Goal: Task Accomplishment & Management: Manage account settings

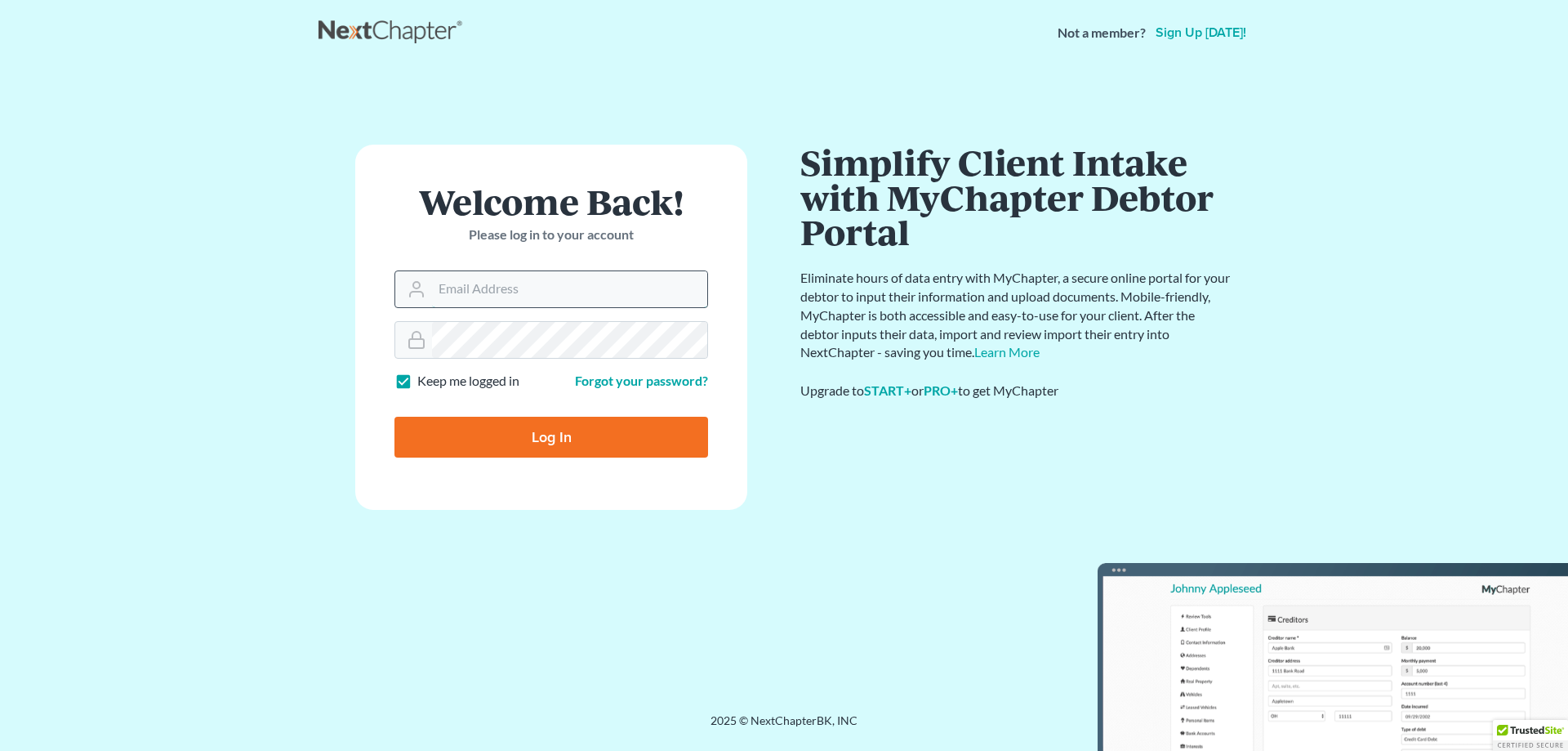
click at [493, 281] on input "Email Address" at bounding box center [569, 289] width 275 height 36
type input "[PERSON_NAME][EMAIL_ADDRESS][DOMAIN_NAME]"
click at [395, 417] on input "Log In" at bounding box center [551, 437] width 313 height 41
type input "Thinking..."
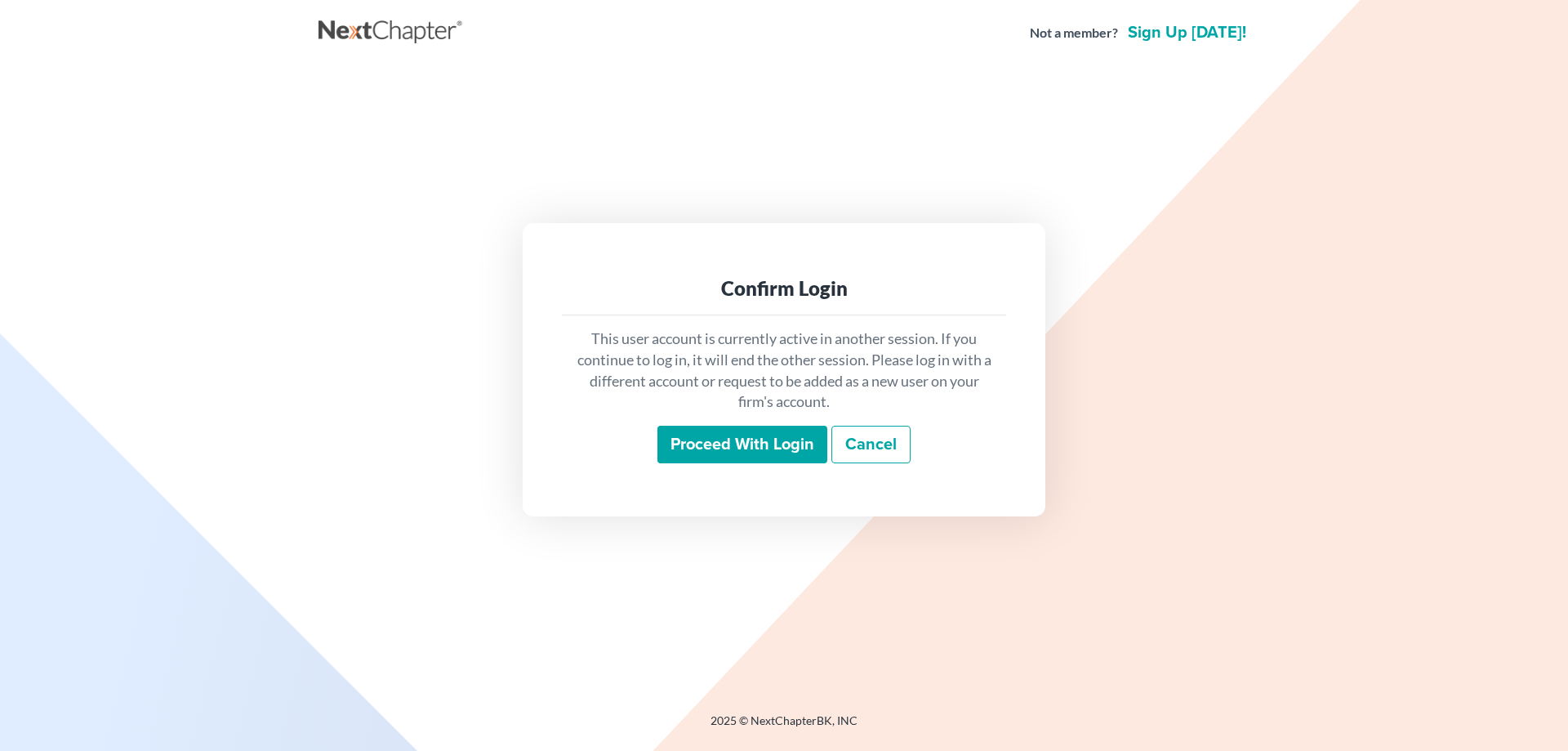
click at [762, 460] on input "Proceed with login" at bounding box center [742, 445] width 170 height 38
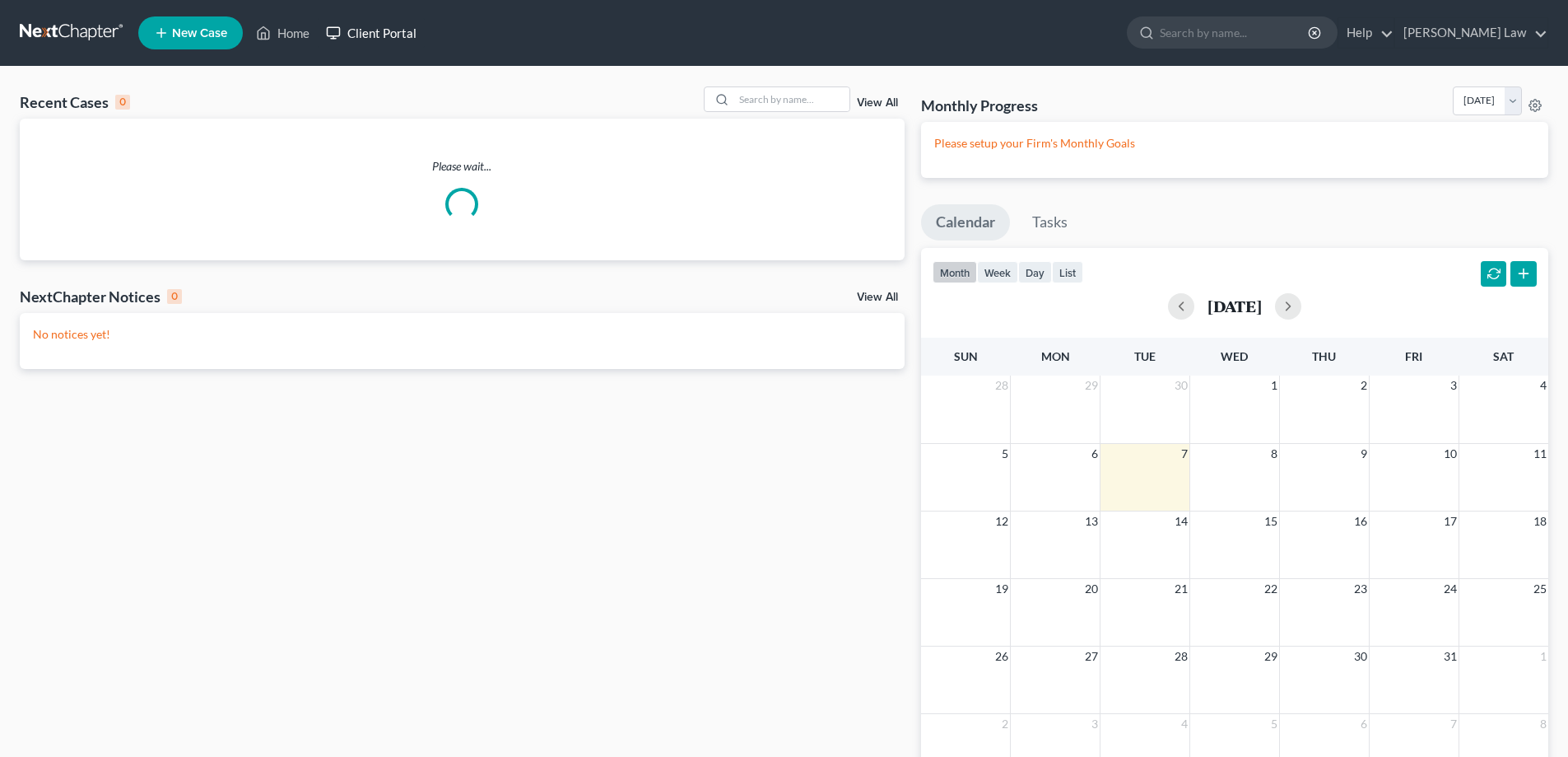
click at [394, 30] on link "Client Portal" at bounding box center [370, 33] width 107 height 30
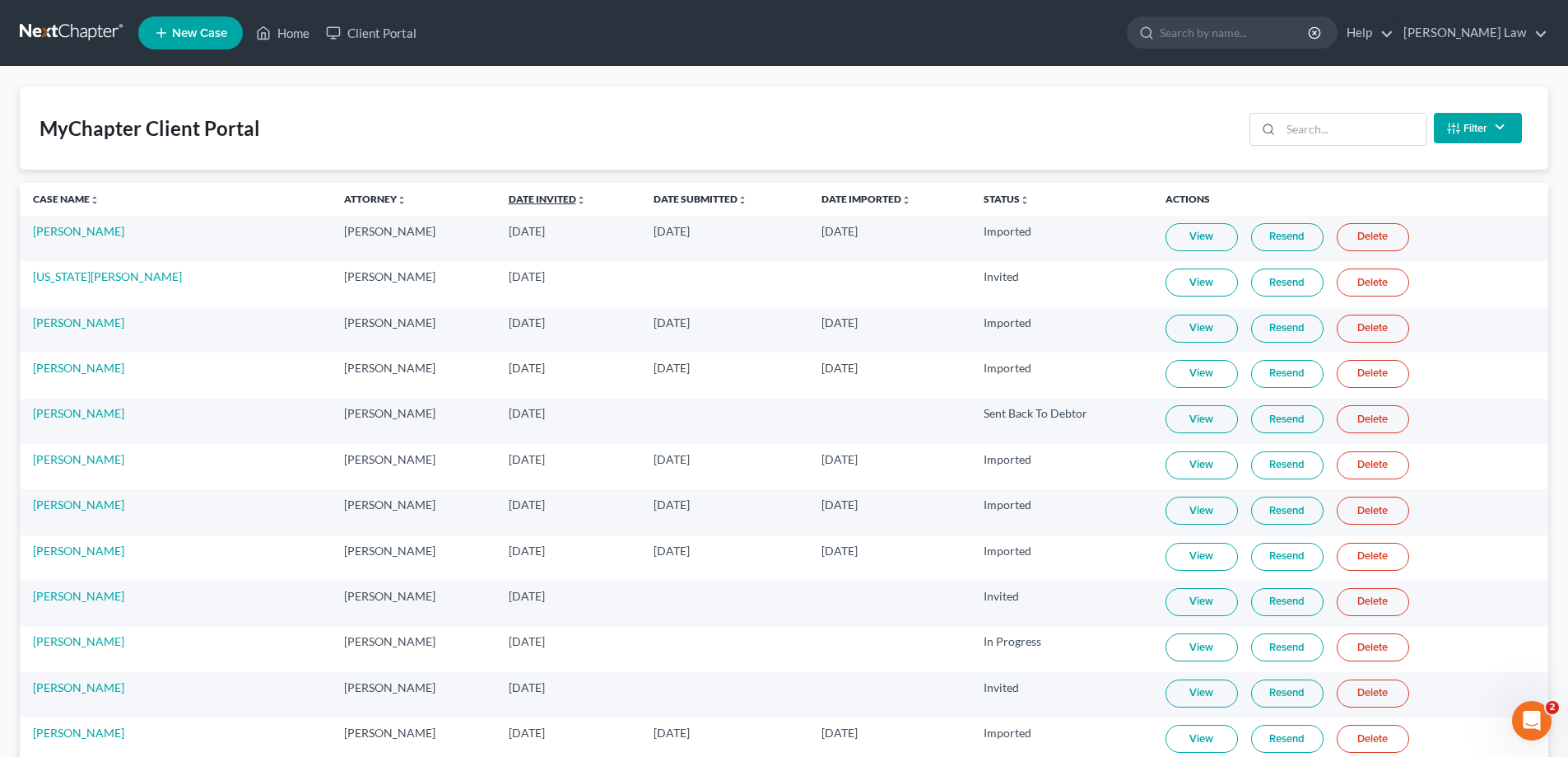
click at [514, 199] on link "Date Invited unfold_more expand_more expand_less" at bounding box center [547, 199] width 78 height 12
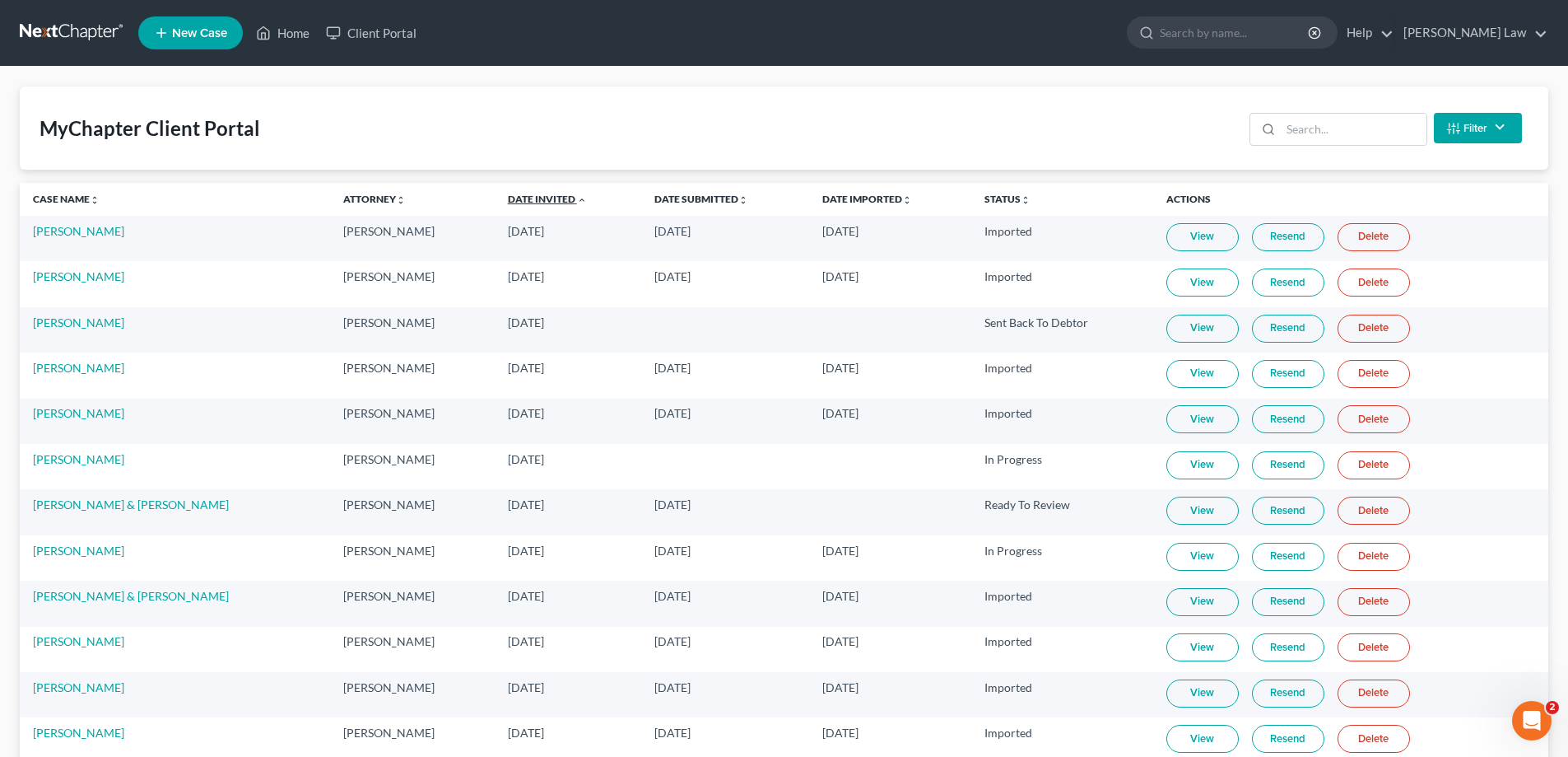
click at [514, 199] on link "Date Invited unfold_more expand_more expand_less" at bounding box center [547, 199] width 79 height 12
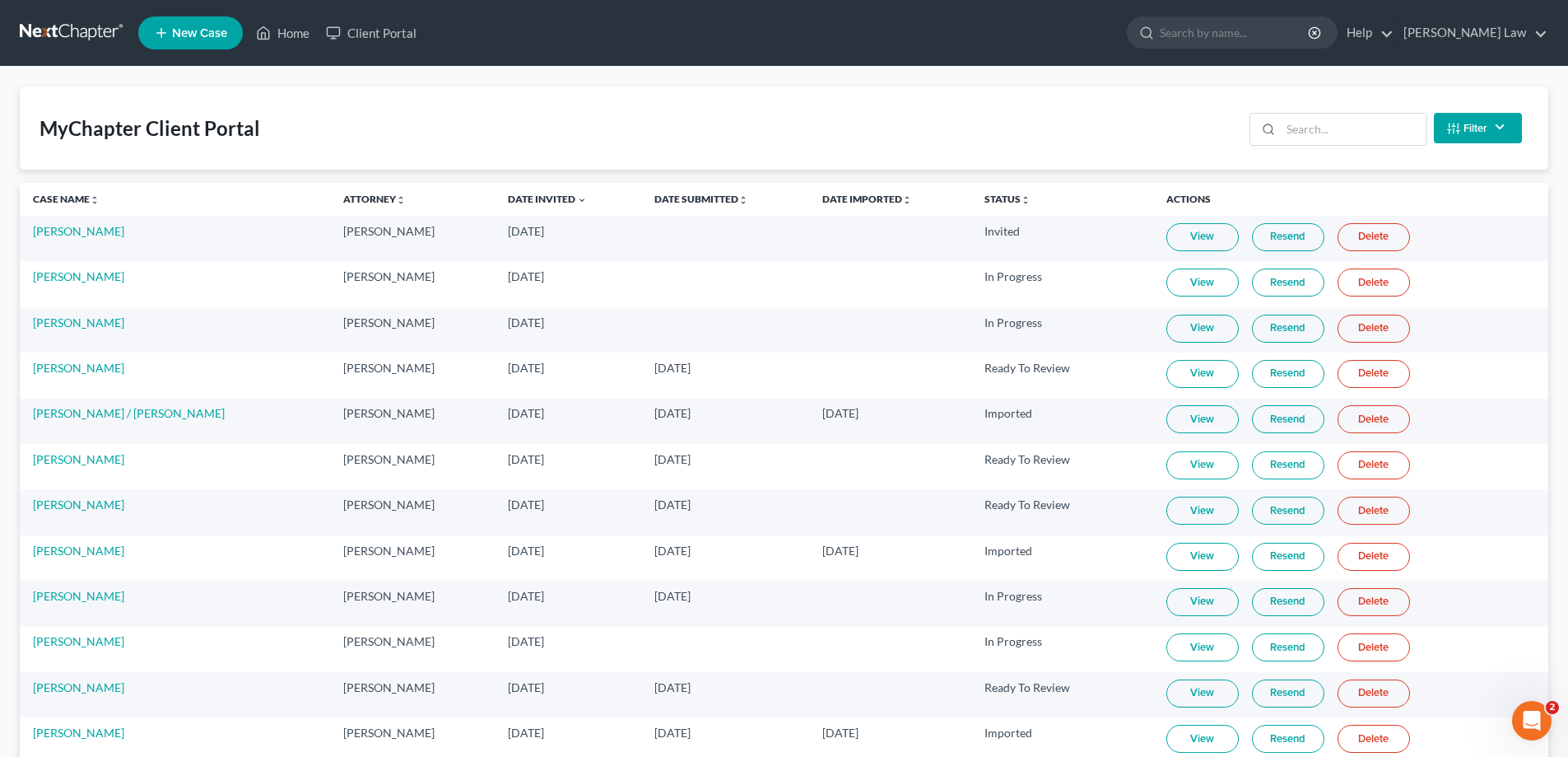
click at [1293, 245] on link "Resend" at bounding box center [1288, 237] width 73 height 28
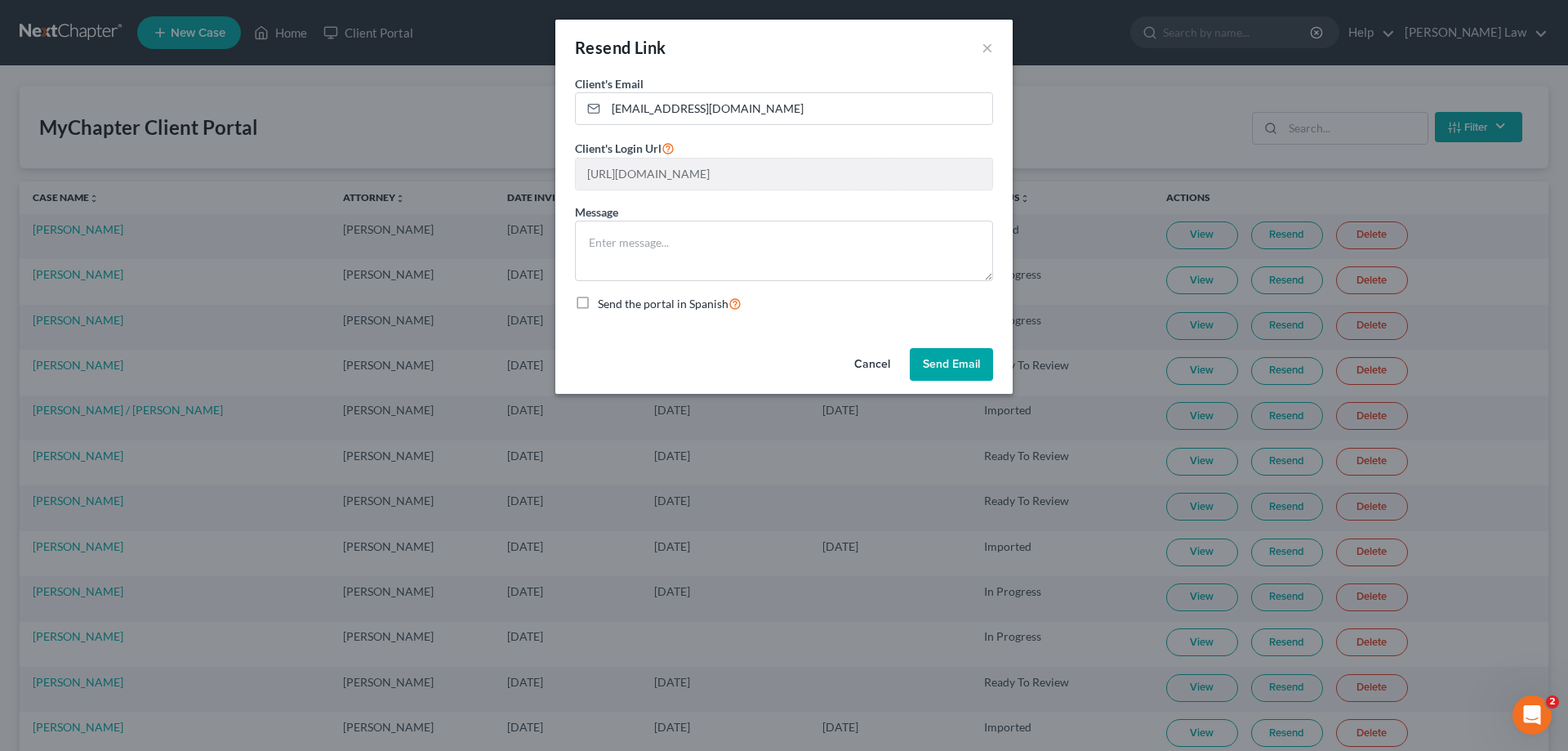
click at [954, 360] on button "Send Email" at bounding box center [952, 364] width 84 height 33
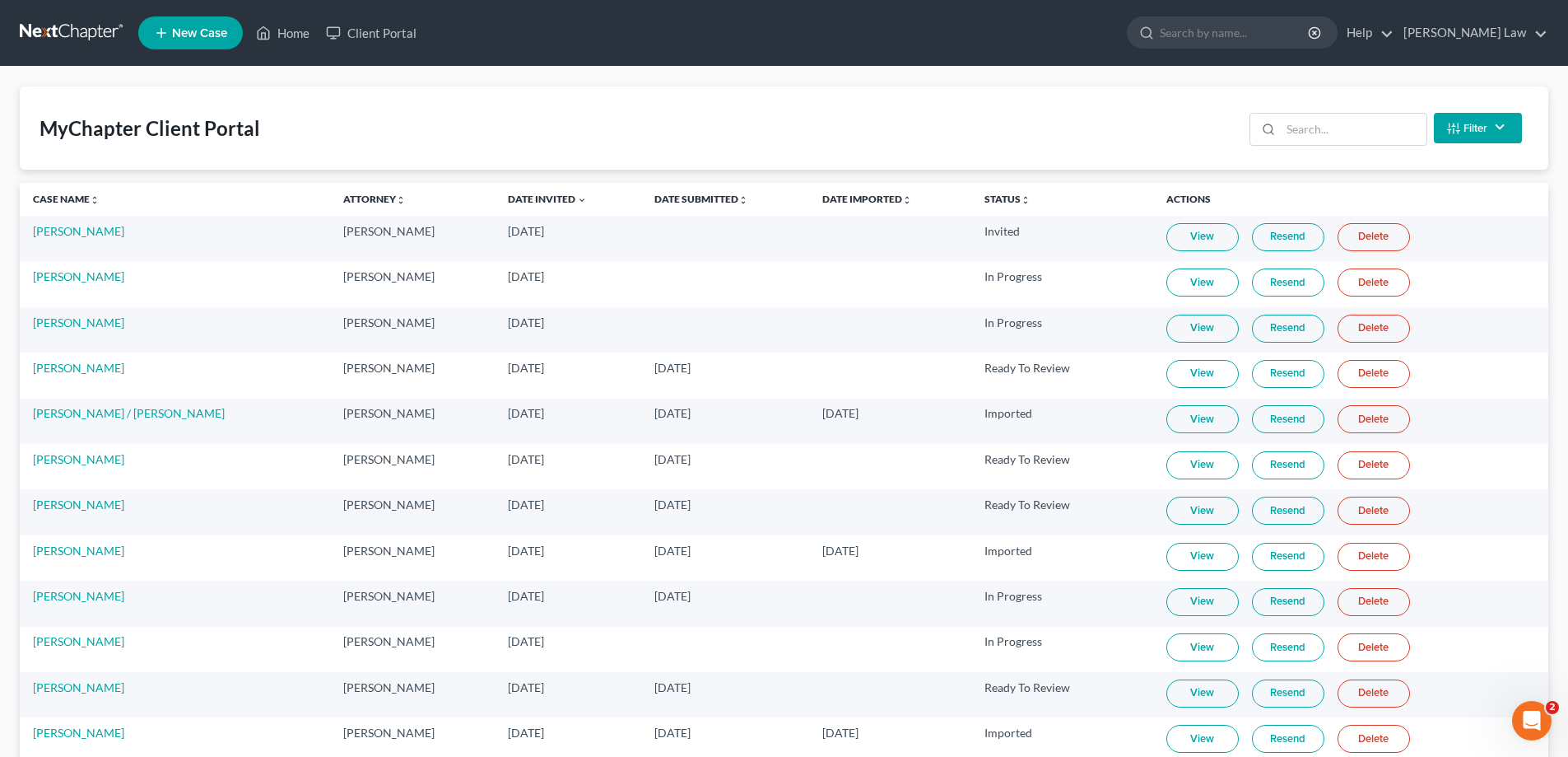
click at [1195, 371] on link "View" at bounding box center [1203, 374] width 73 height 28
click at [1173, 463] on link "View" at bounding box center [1203, 465] width 73 height 28
click at [1351, 139] on input "search" at bounding box center [1354, 129] width 146 height 31
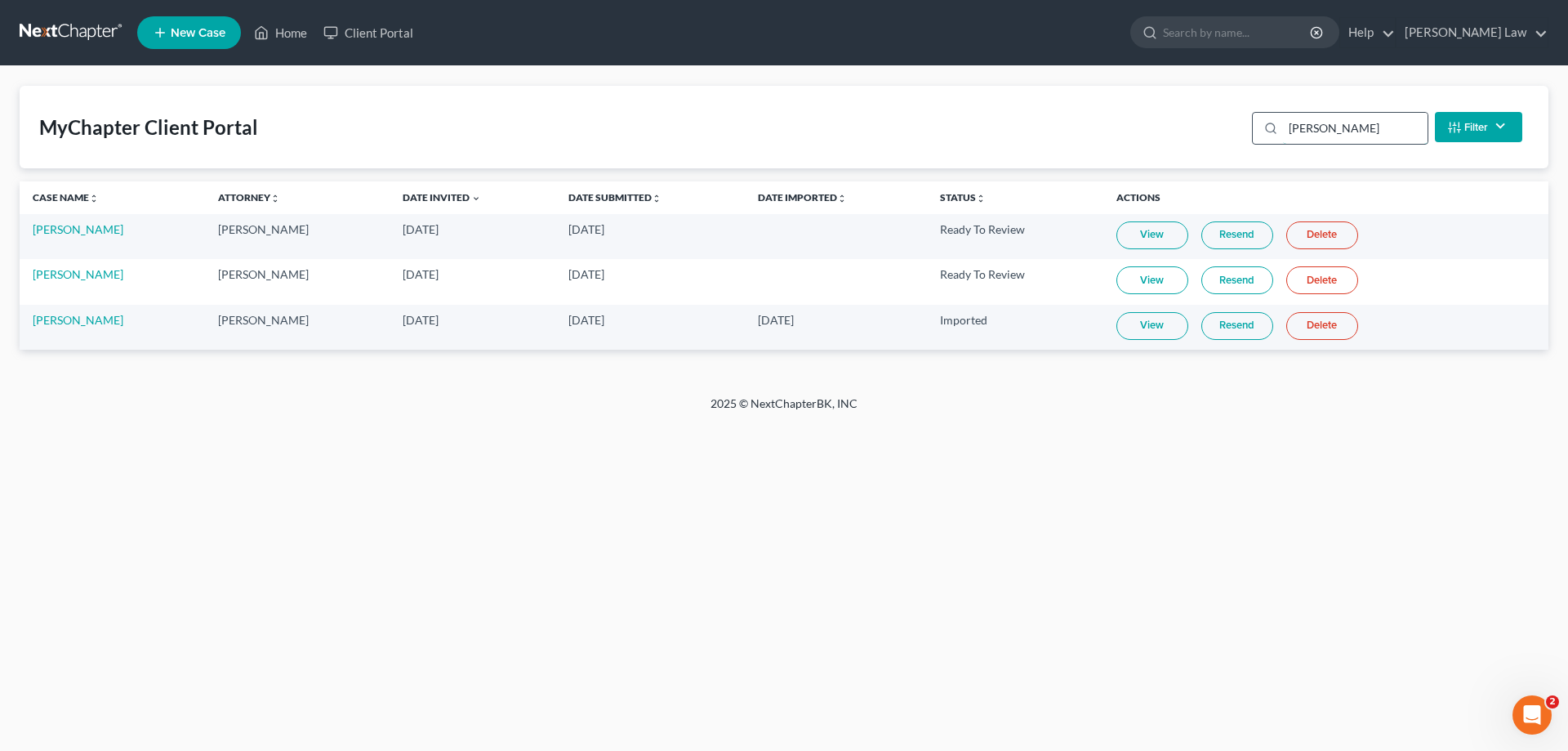
type input "ryan"
click at [1138, 240] on link "View" at bounding box center [1153, 236] width 72 height 28
click at [72, 31] on link at bounding box center [71, 33] width 104 height 30
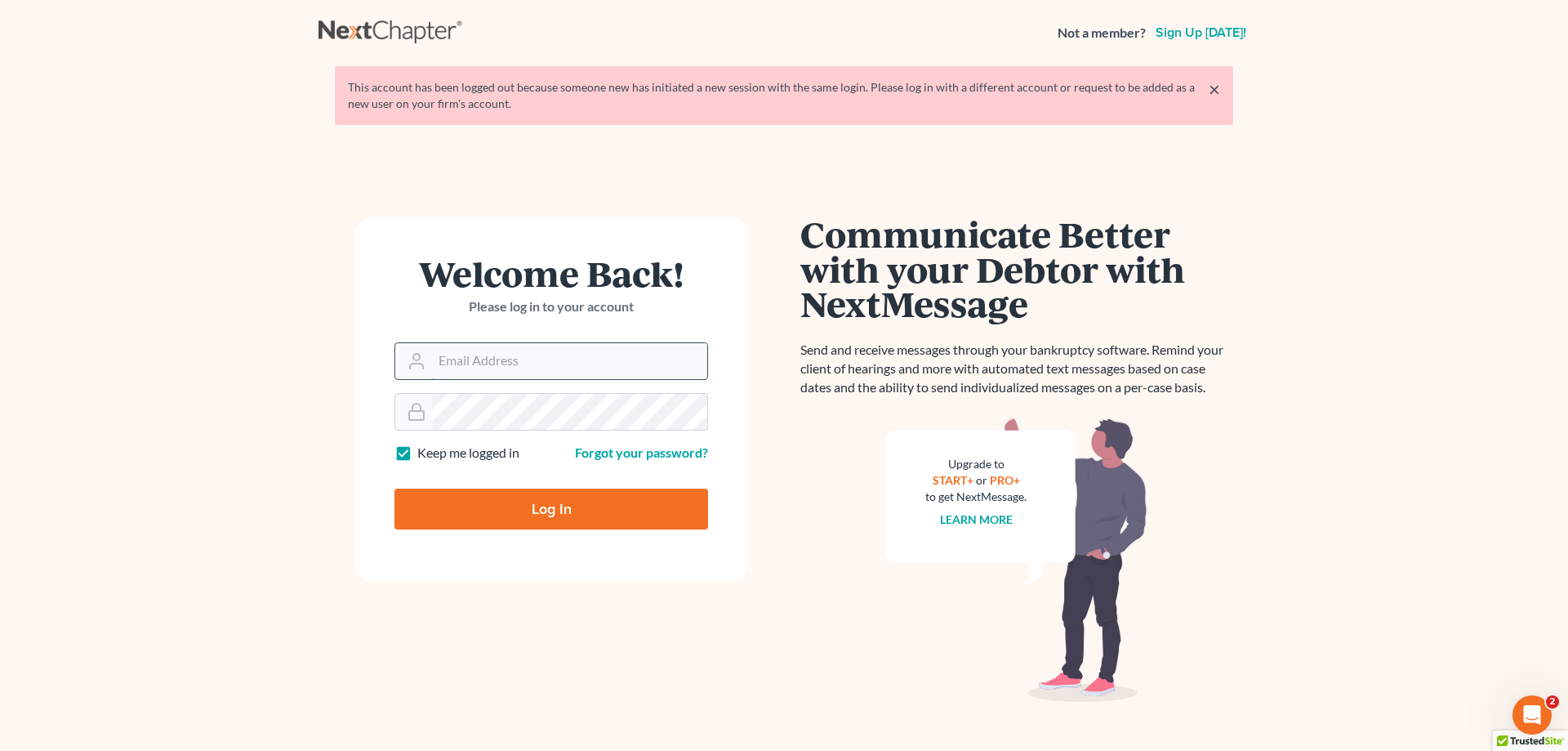
click at [496, 365] on input "Email Address" at bounding box center [569, 361] width 275 height 36
type input "[PERSON_NAME][EMAIL_ADDRESS][DOMAIN_NAME]"
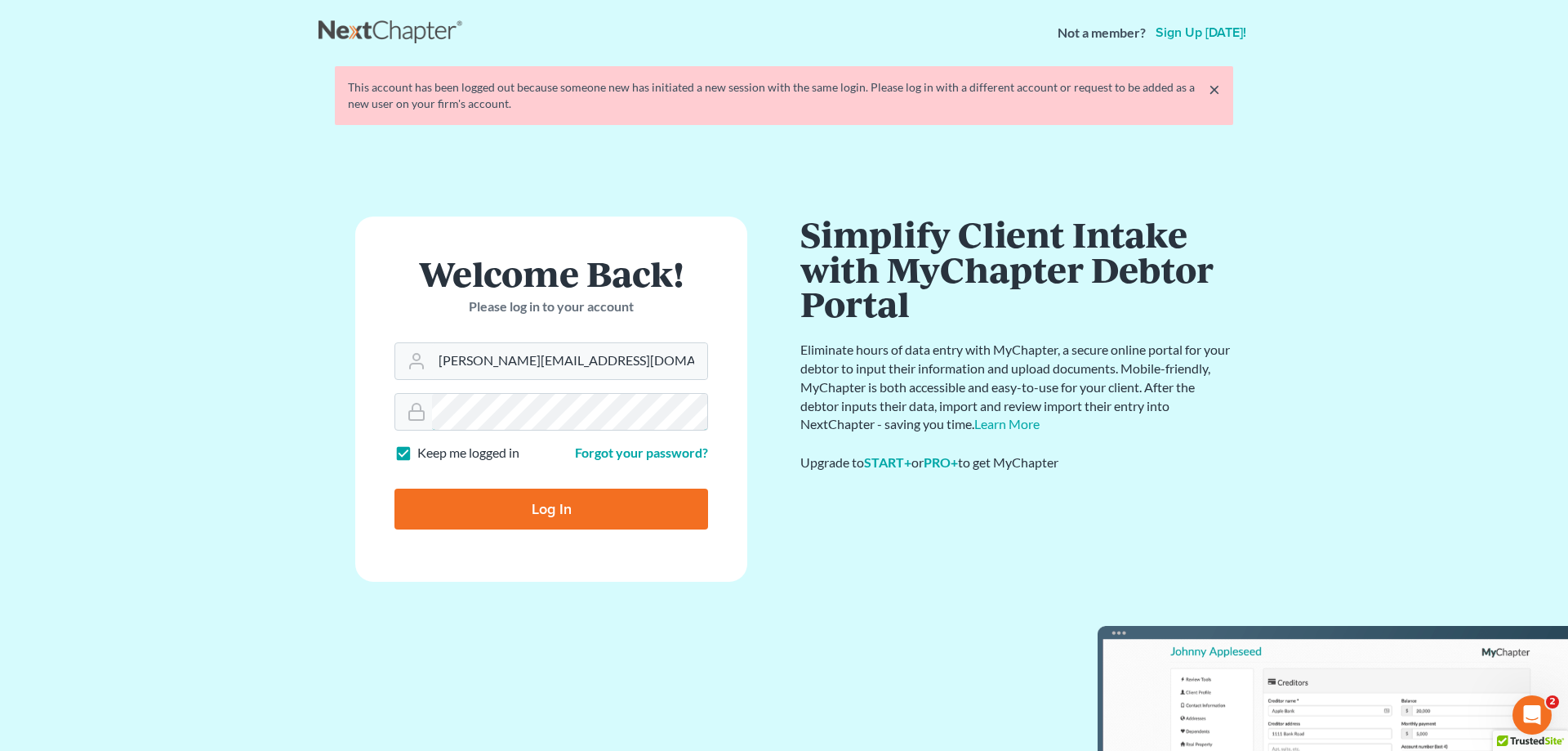
click at [395, 488] on input "Log In" at bounding box center [551, 509] width 313 height 41
type input "Thinking..."
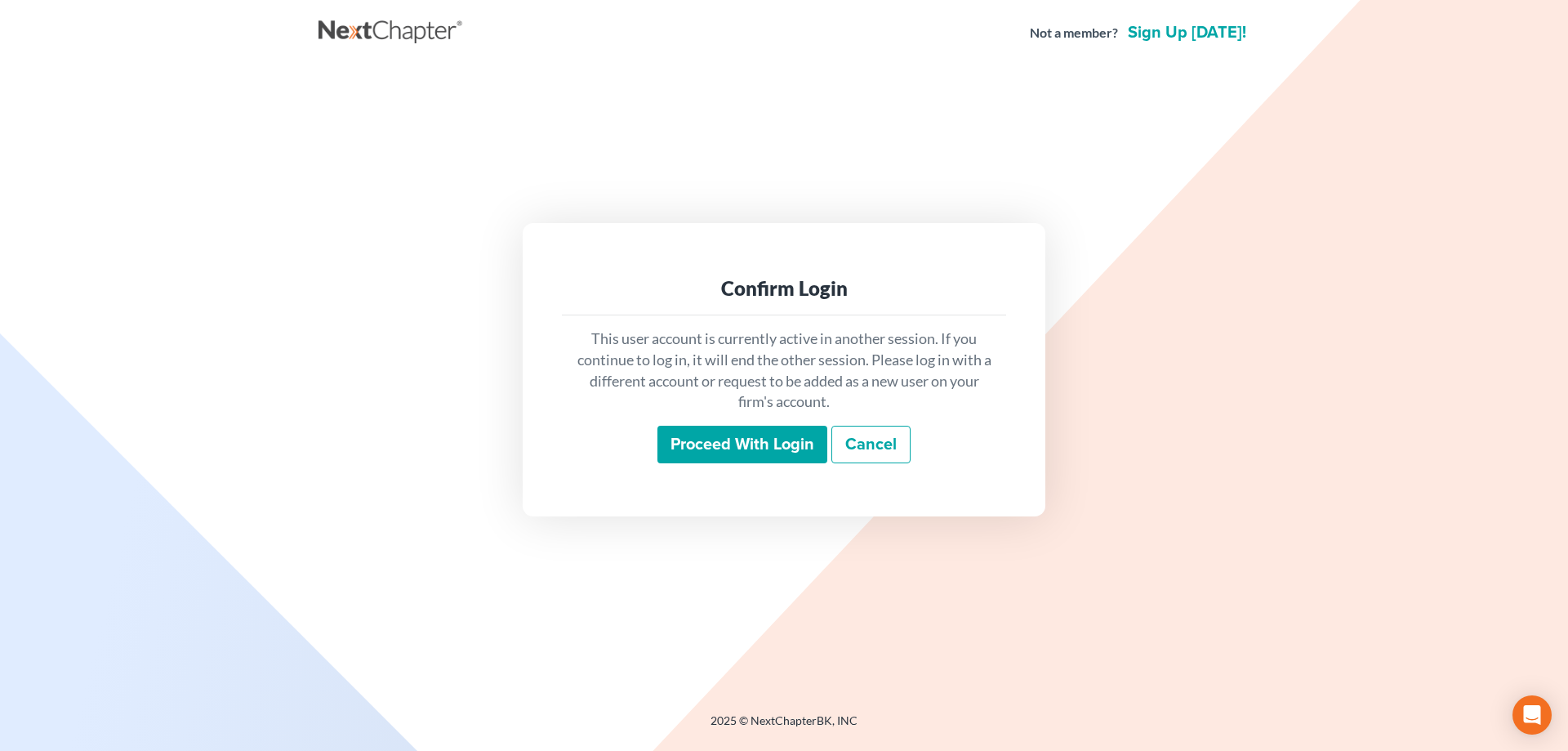
click at [717, 456] on input "Proceed with login" at bounding box center [742, 445] width 170 height 38
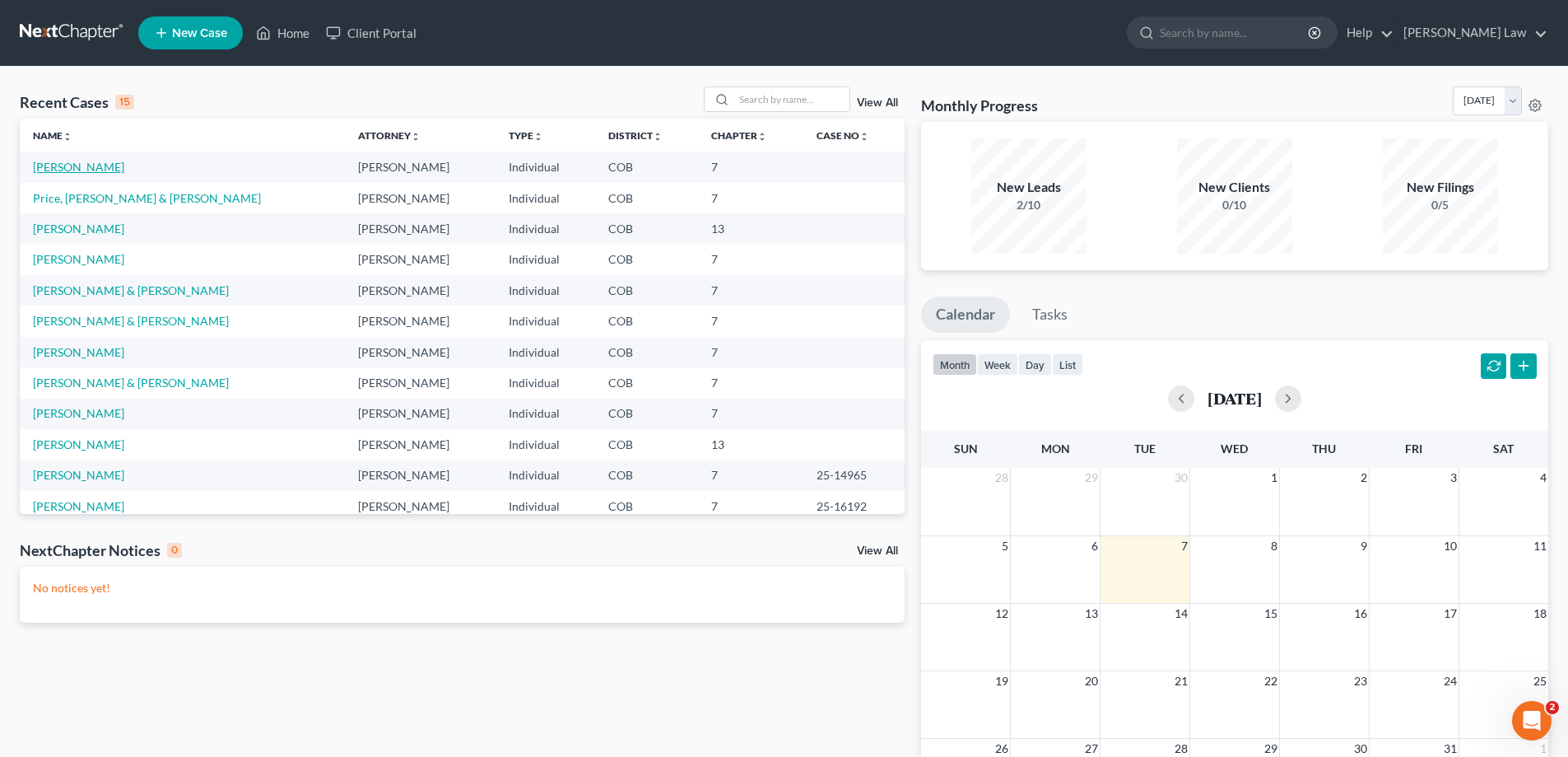
click at [53, 161] on link "[PERSON_NAME]" at bounding box center [79, 166] width 91 height 14
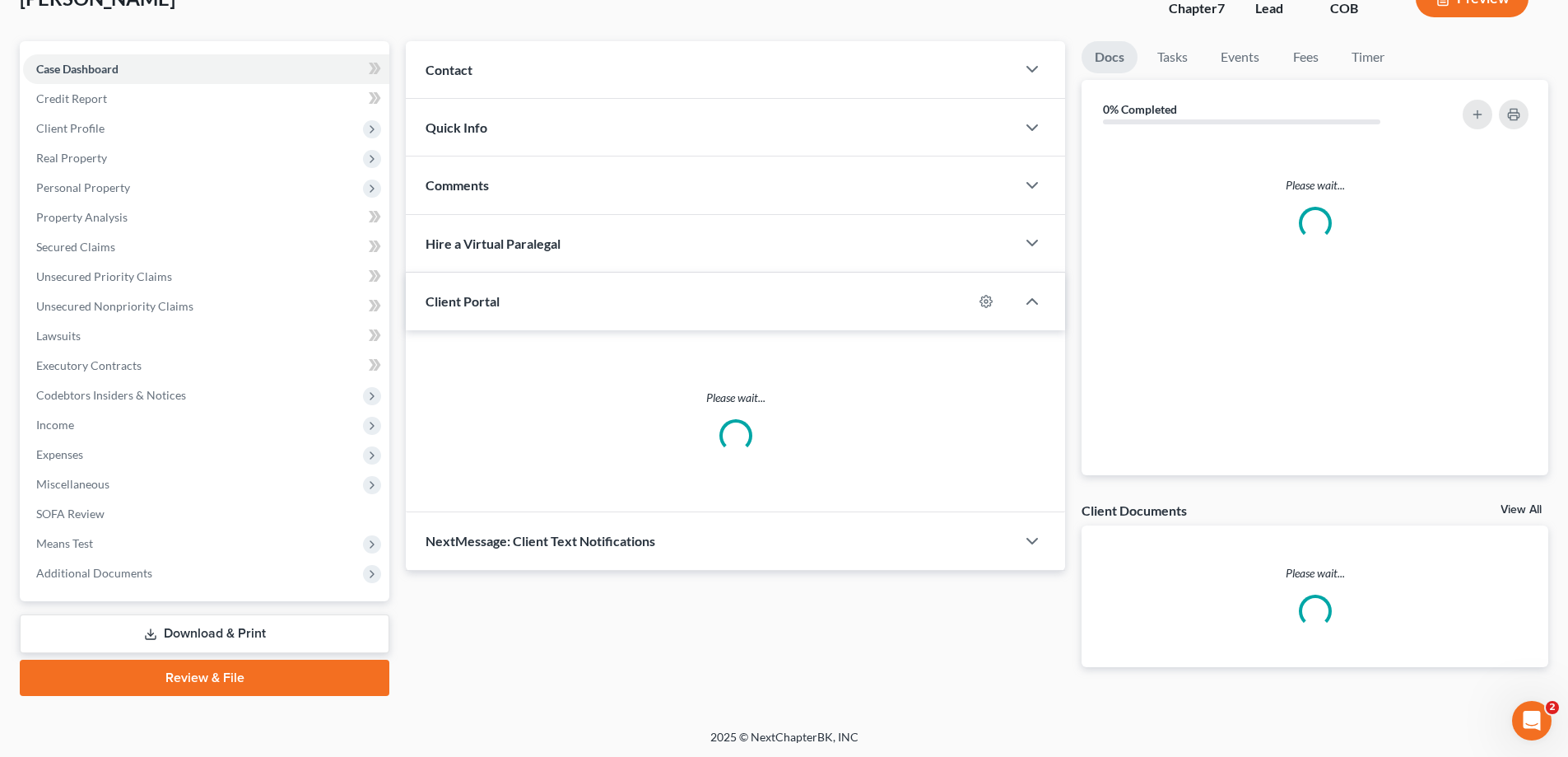
scroll to position [118, 0]
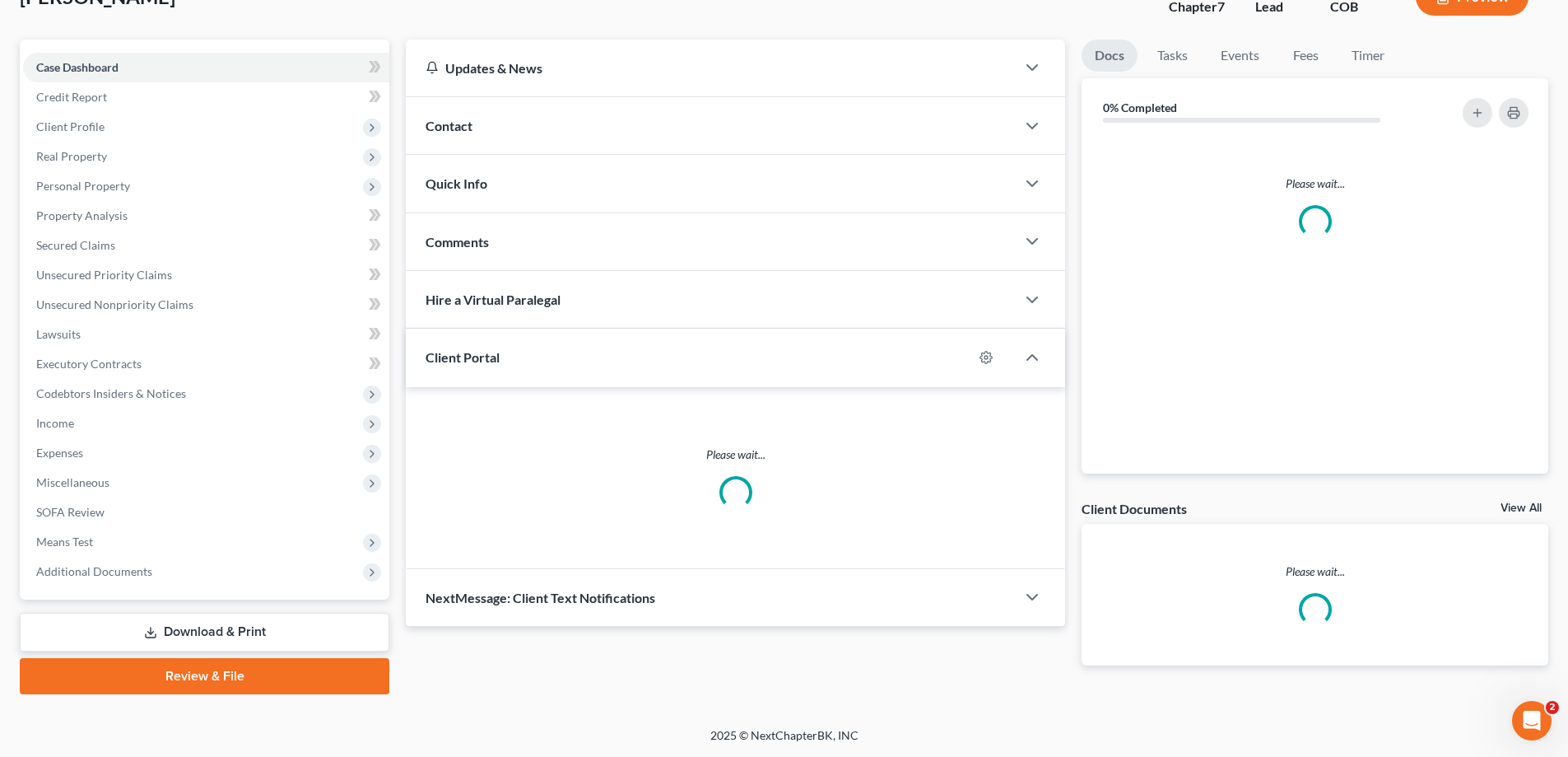
click at [184, 570] on span "Additional Documents" at bounding box center [206, 572] width 366 height 30
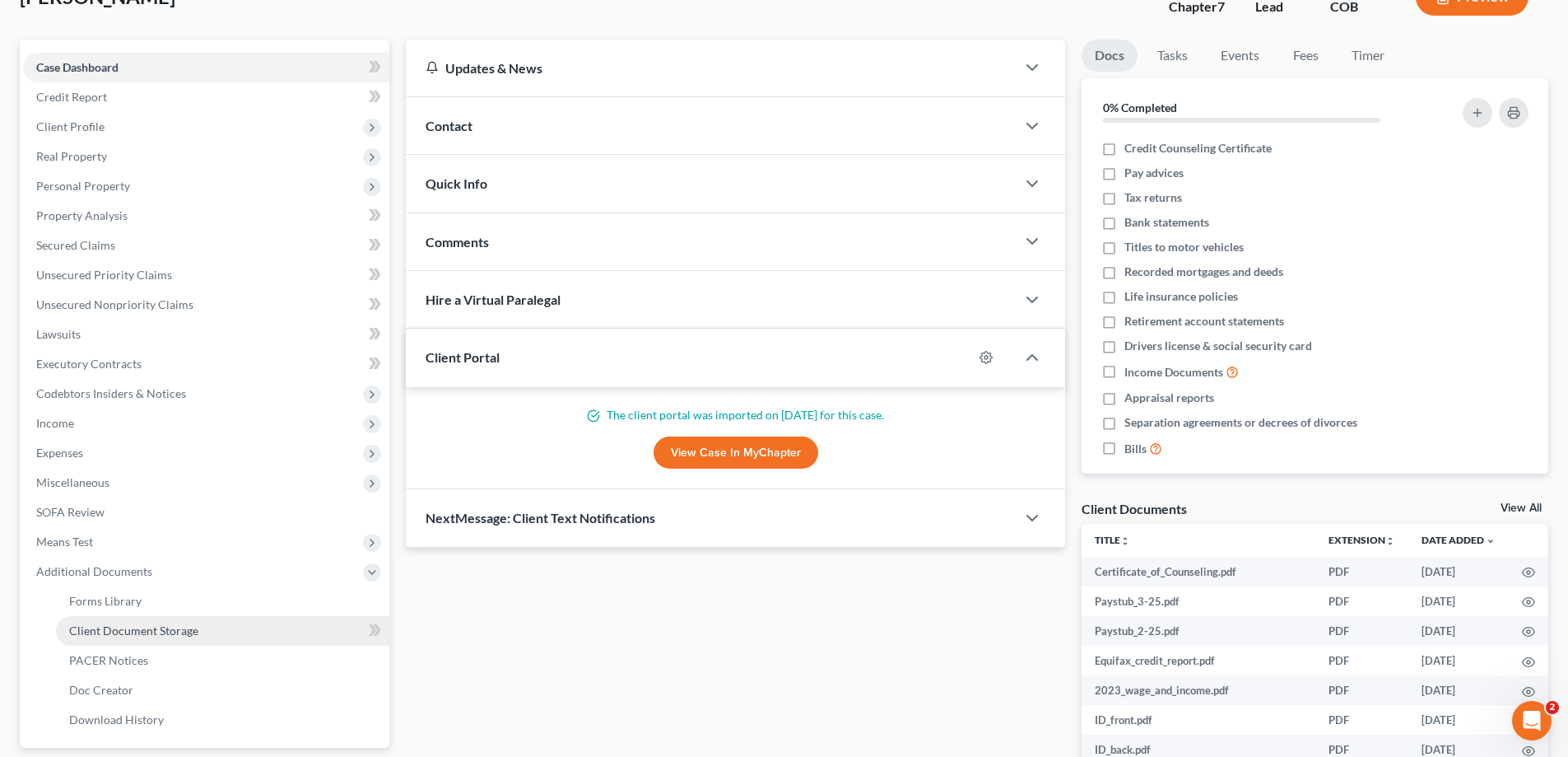
click at [237, 620] on link "Client Document Storage" at bounding box center [222, 631] width 333 height 30
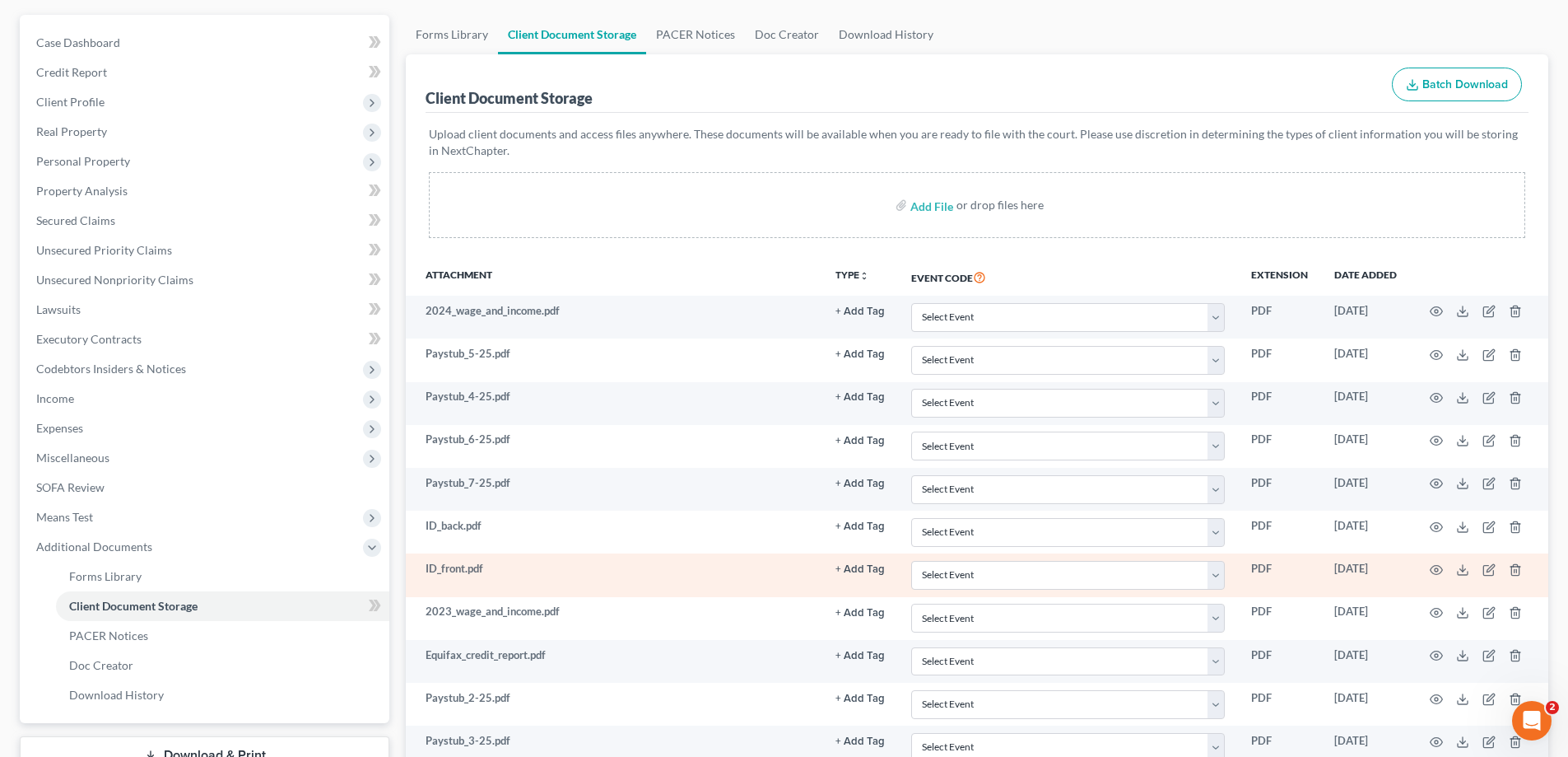
scroll to position [327, 0]
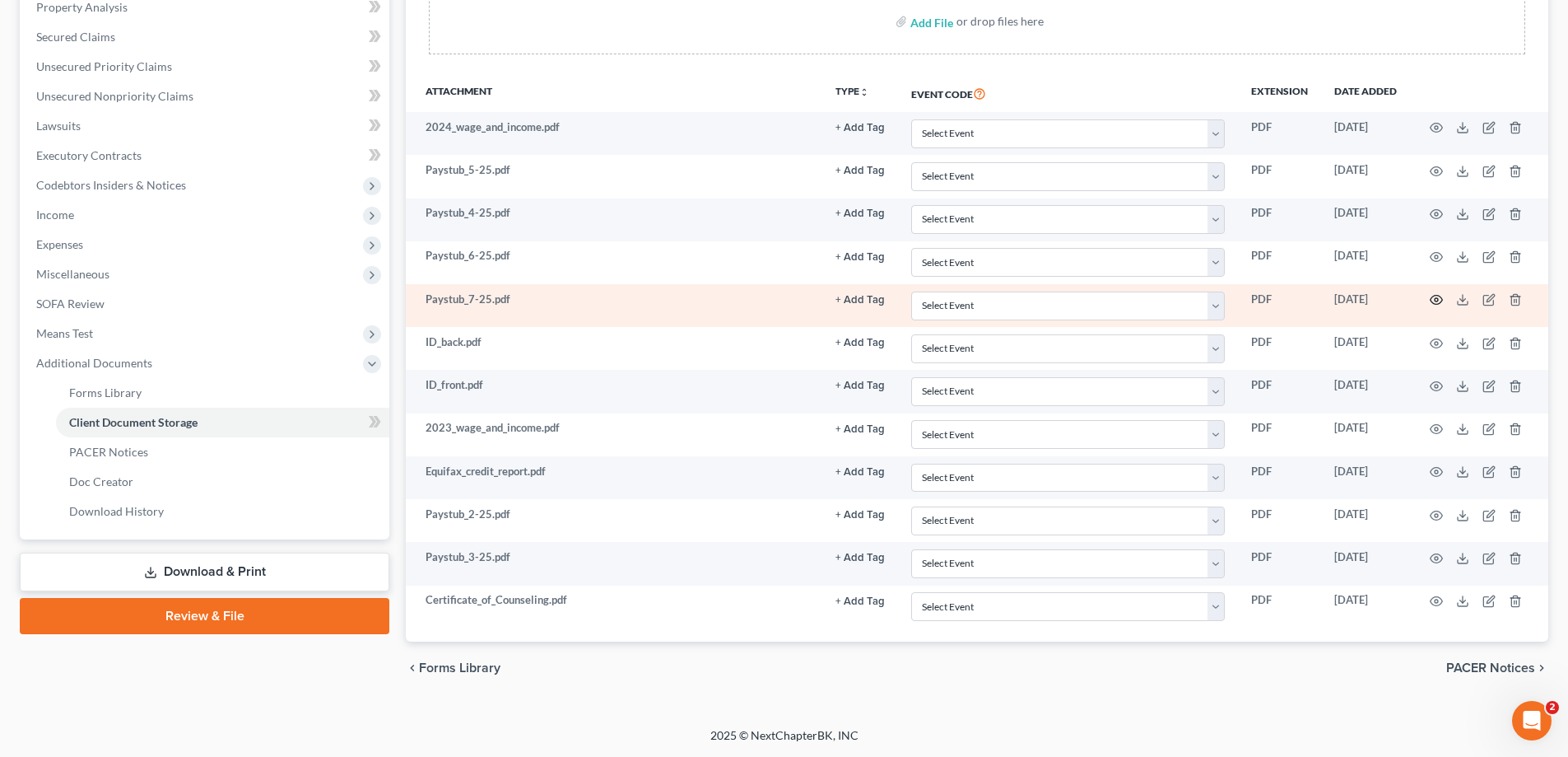
click at [1434, 301] on icon "button" at bounding box center [1437, 299] width 13 height 13
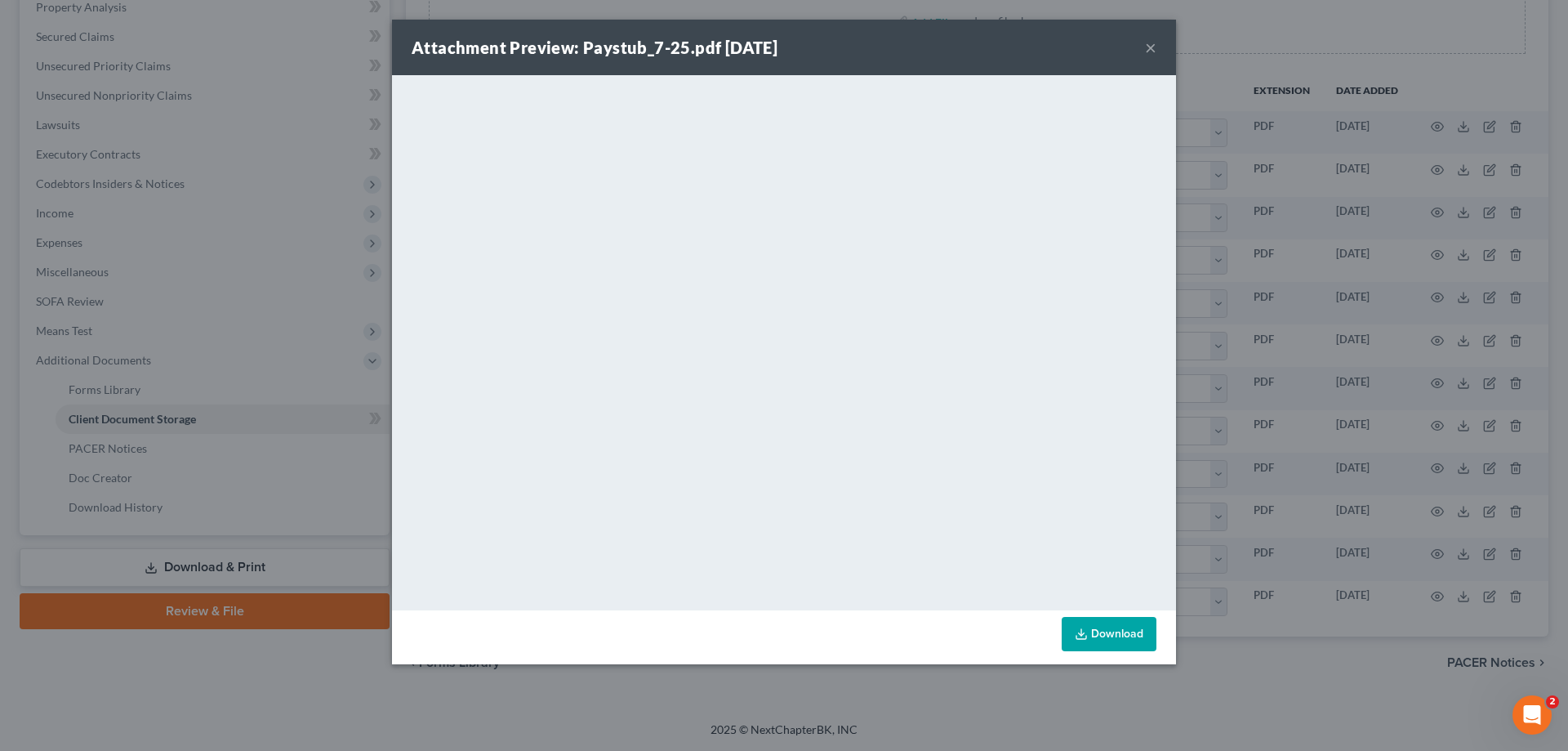
click at [1150, 48] on button "×" at bounding box center [1151, 48] width 11 height 20
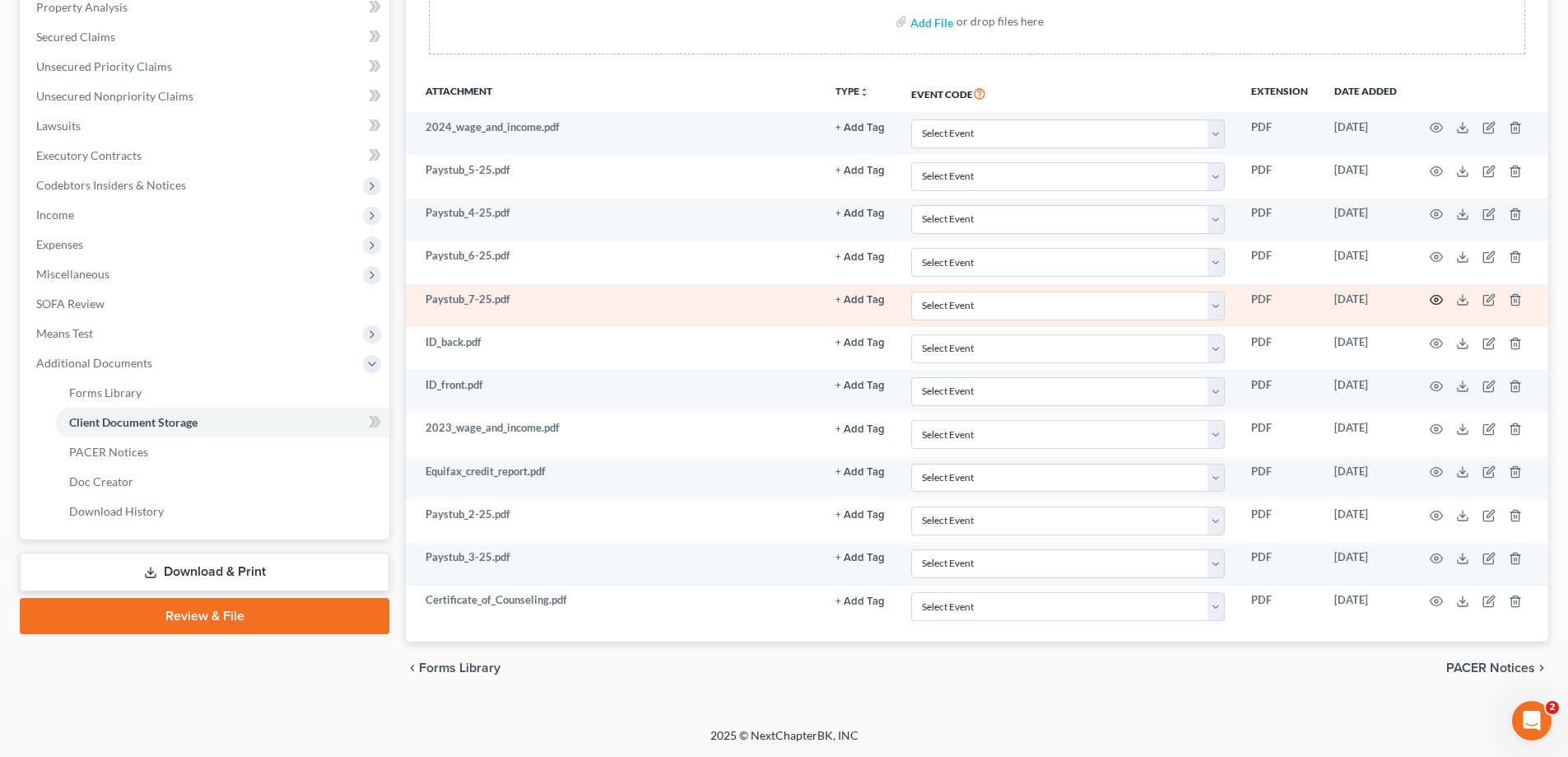
click at [1438, 300] on circle "button" at bounding box center [1437, 299] width 3 height 3
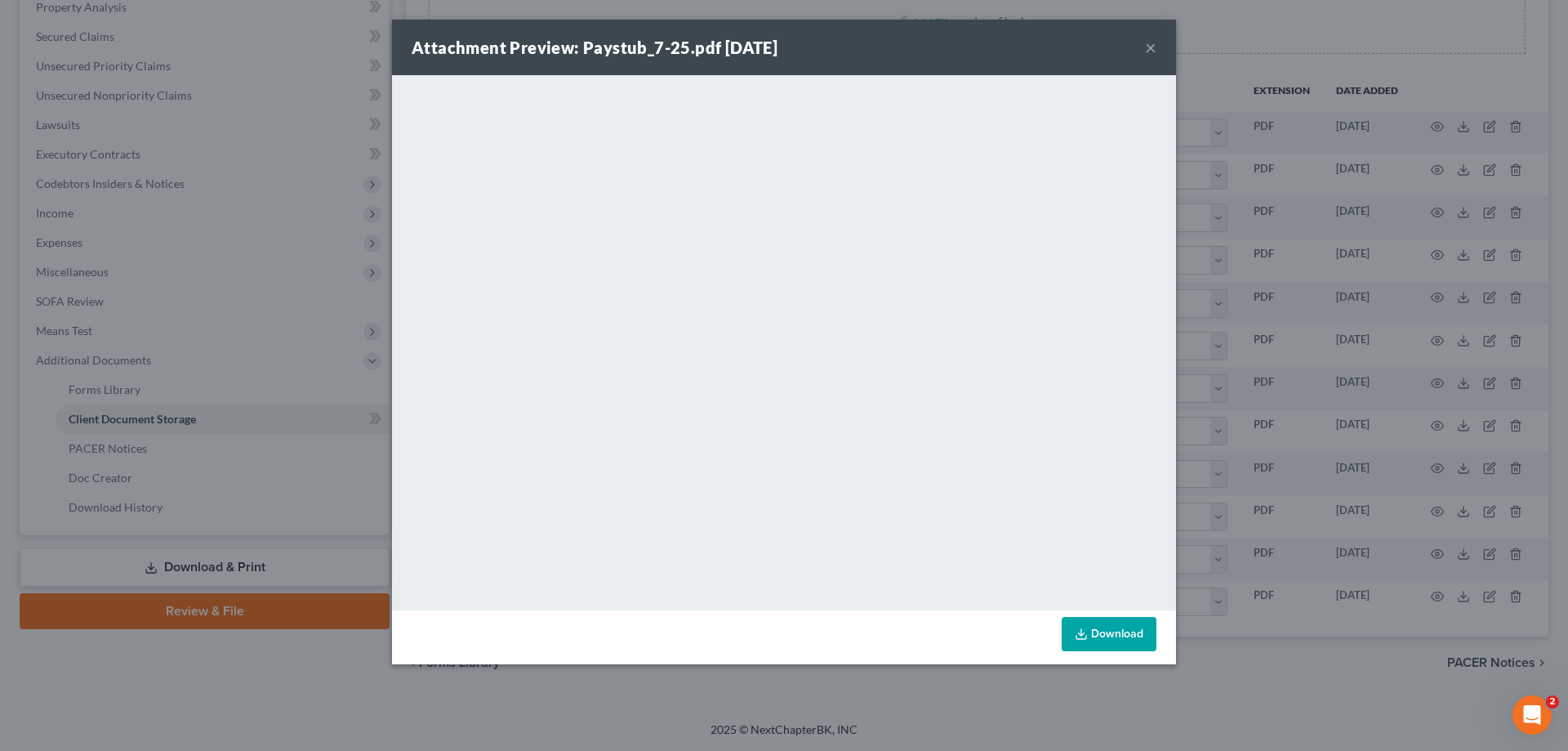
click at [1147, 48] on button "×" at bounding box center [1151, 48] width 11 height 20
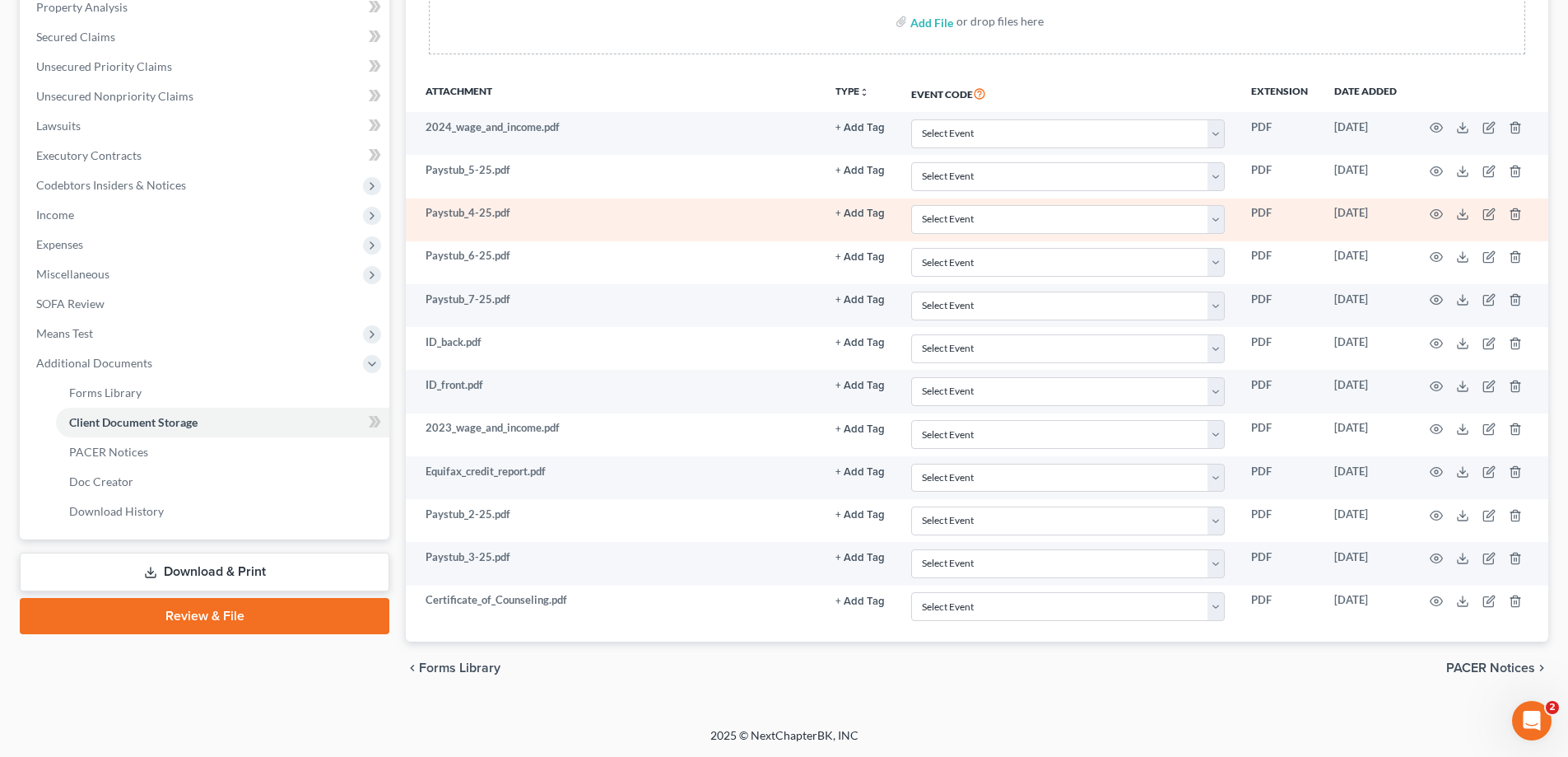
drag, startPoint x: 1439, startPoint y: 213, endPoint x: 1307, endPoint y: 203, distance: 132.4
click at [1307, 203] on td "PDF" at bounding box center [1279, 220] width 84 height 43
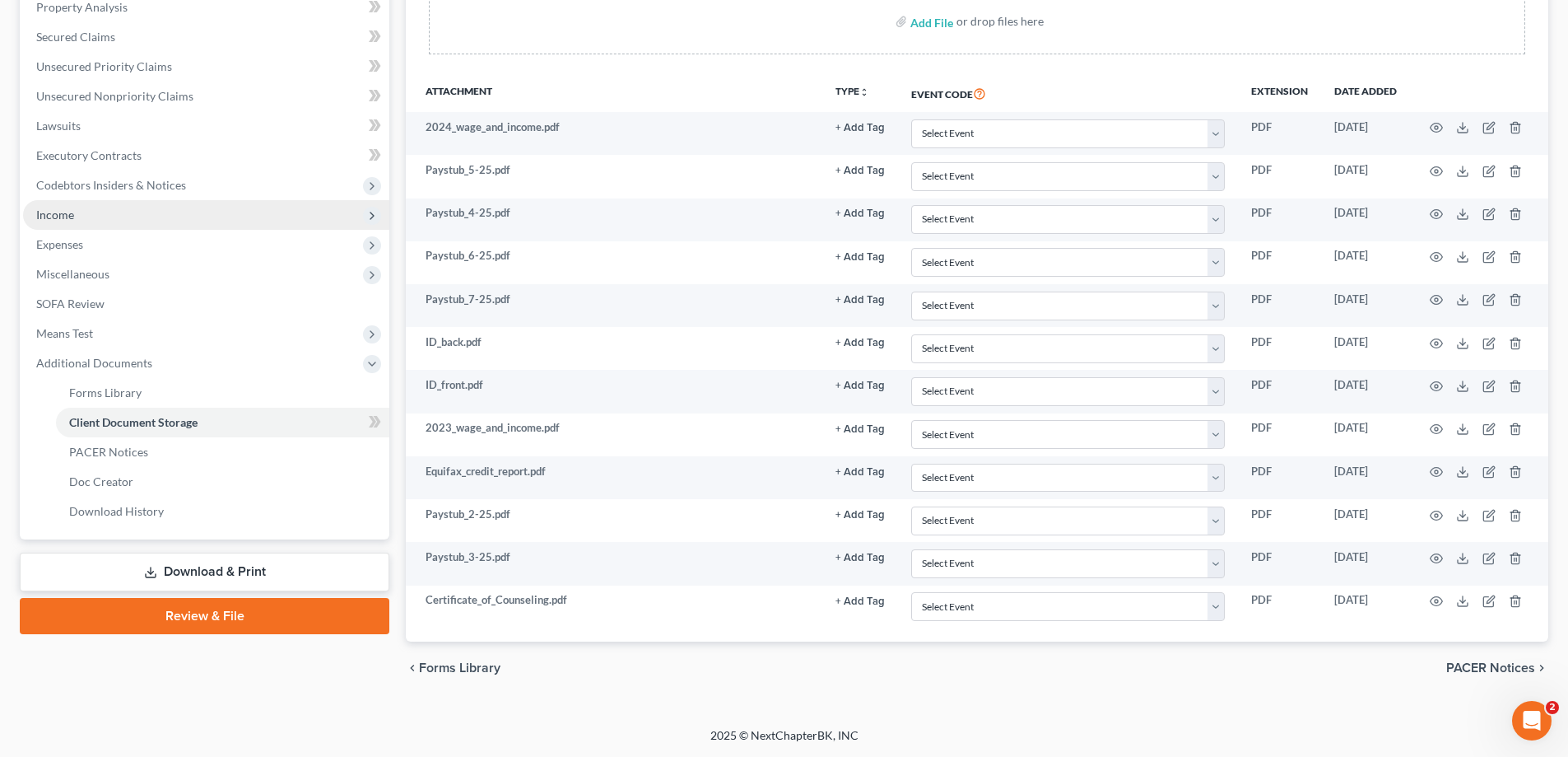
drag, startPoint x: 126, startPoint y: 209, endPoint x: 93, endPoint y: 217, distance: 34.0
click at [93, 217] on span "Income" at bounding box center [206, 215] width 366 height 30
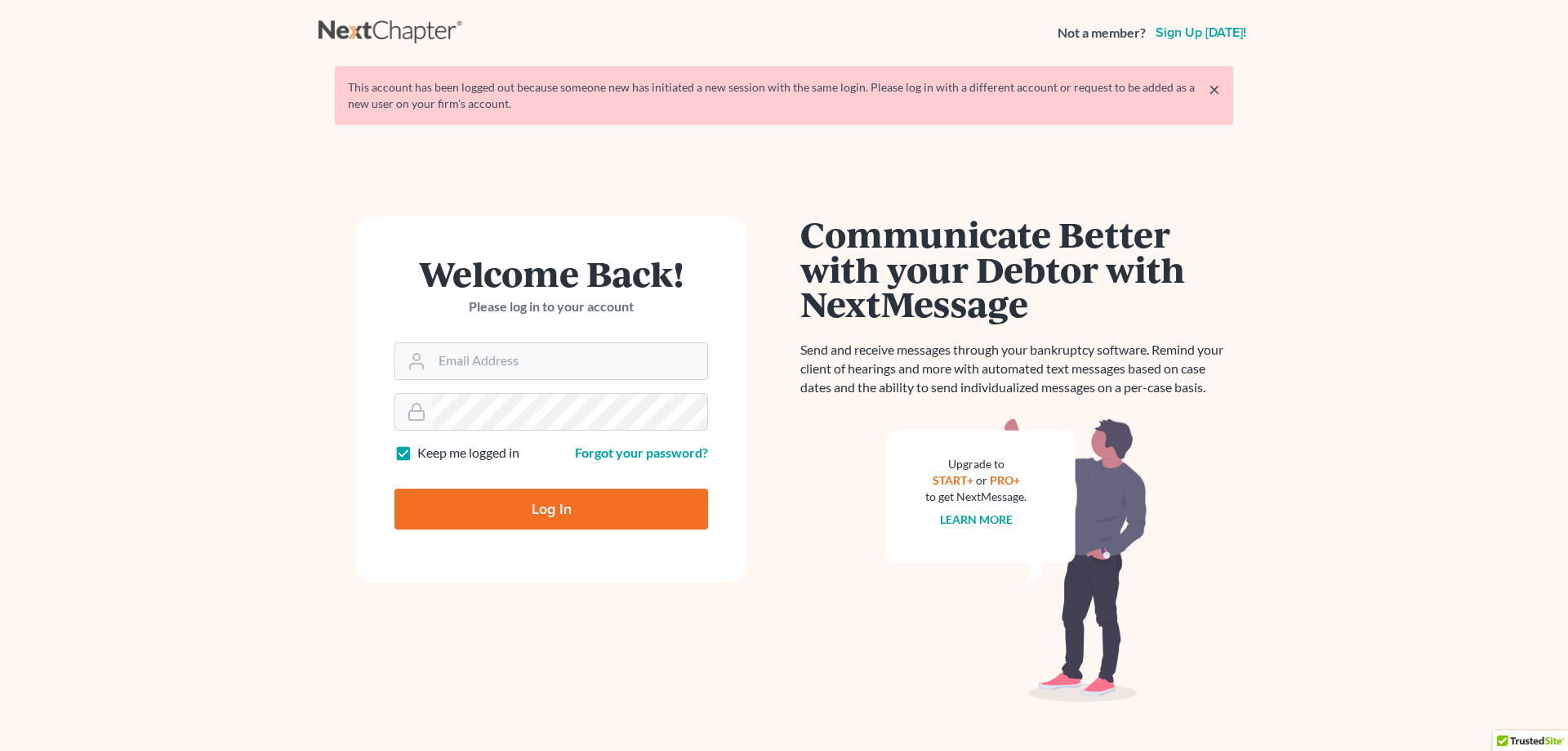
click at [522, 355] on input "Email Address" at bounding box center [569, 361] width 275 height 36
click at [493, 351] on input "Email Address" at bounding box center [569, 361] width 275 height 36
